Goal: Transaction & Acquisition: Purchase product/service

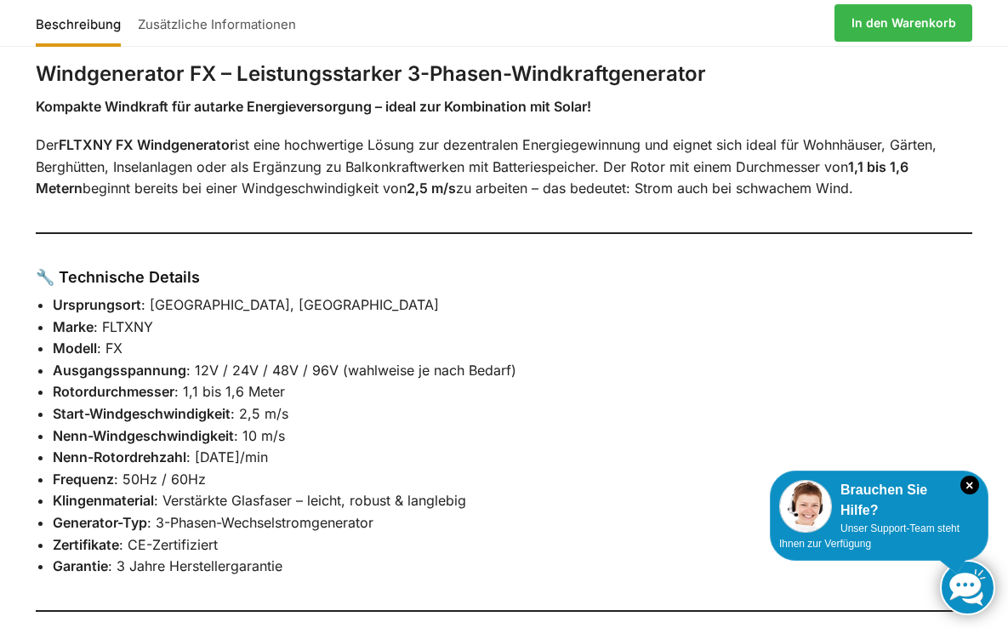
scroll to position [763, 0]
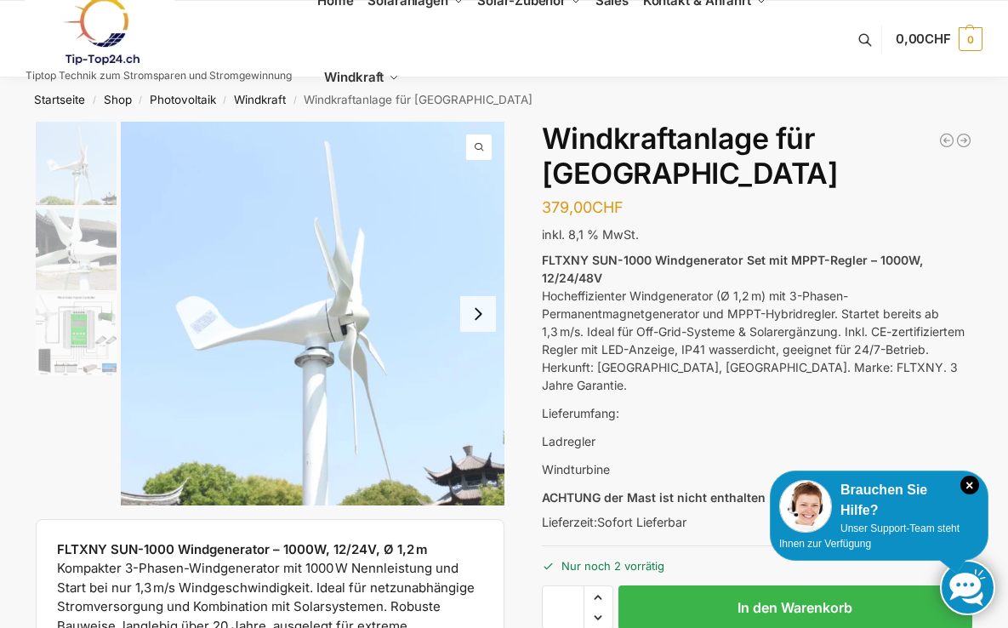
click at [496, 332] on button "Next slide" at bounding box center [478, 314] width 36 height 36
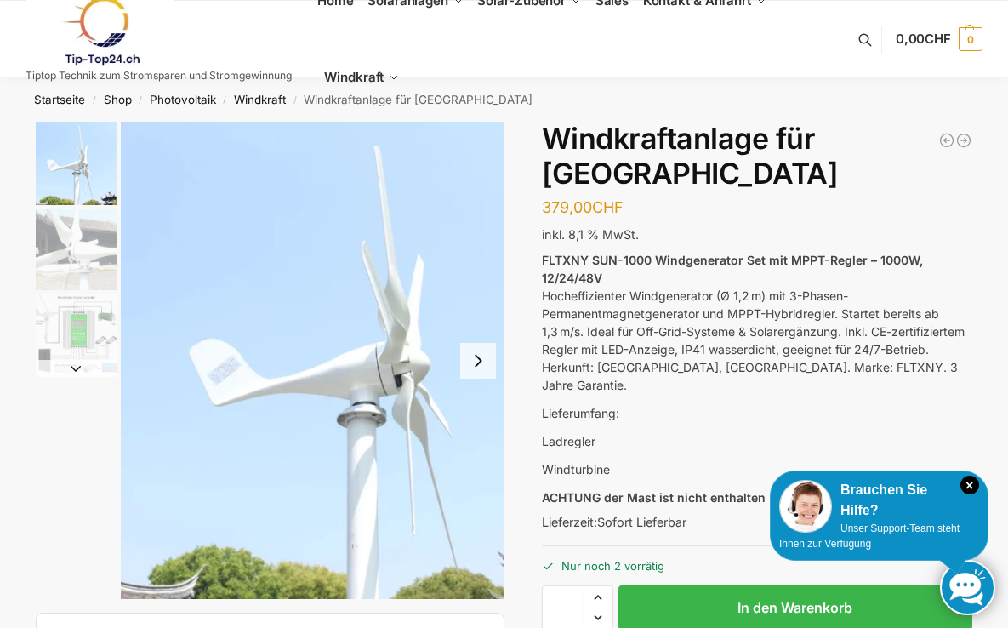
click at [115, 284] on div at bounding box center [270, 360] width 469 height 477
click at [48, 229] on img "2 / 3" at bounding box center [76, 249] width 81 height 81
click at [45, 310] on img "3 / 3" at bounding box center [76, 334] width 81 height 81
